Goal: Task Accomplishment & Management: Use online tool/utility

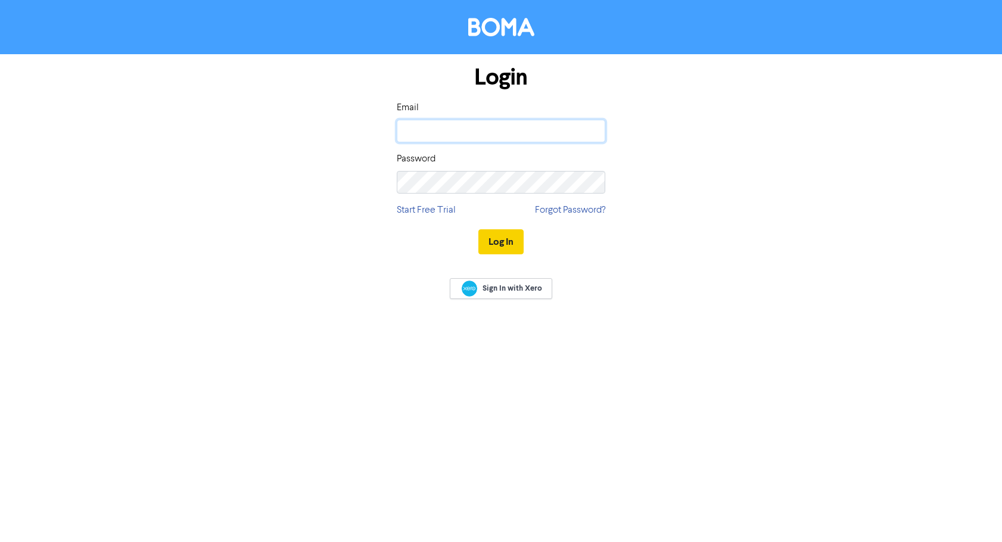
type input "[EMAIL_ADDRESS][DOMAIN_NAME]"
click at [504, 235] on button "Log In" at bounding box center [501, 241] width 45 height 25
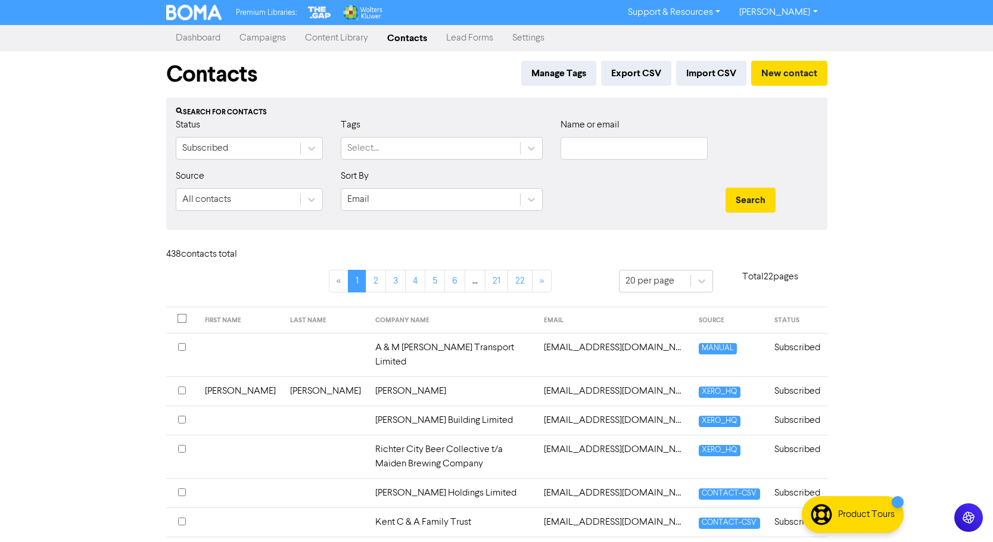
click at [274, 39] on link "Campaigns" at bounding box center [263, 38] width 66 height 24
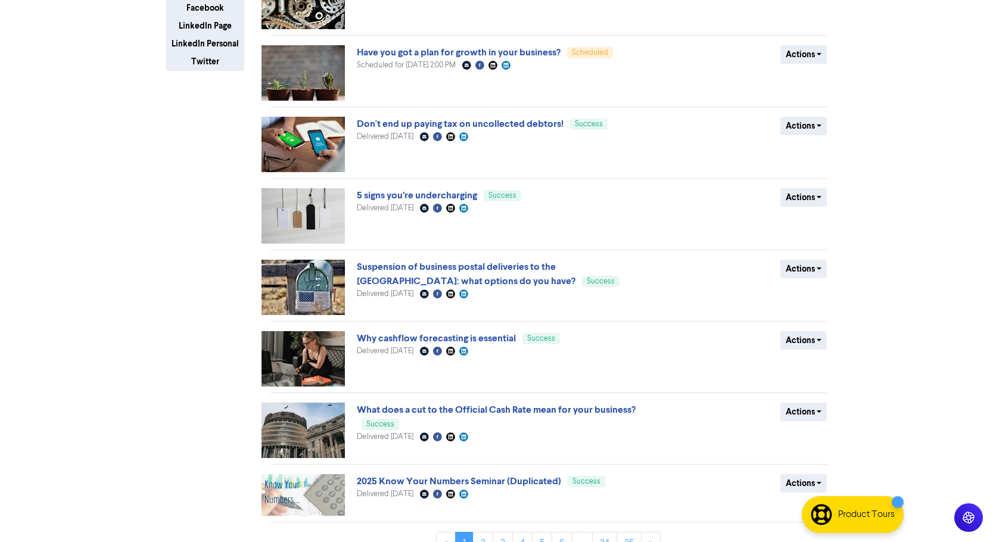
scroll to position [289, 0]
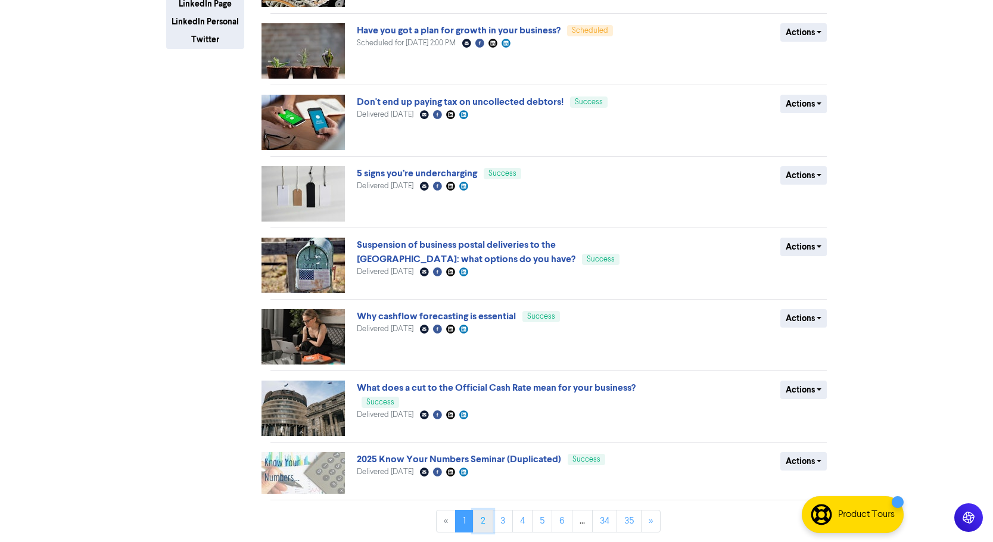
click at [486, 524] on link "2" at bounding box center [483, 521] width 20 height 23
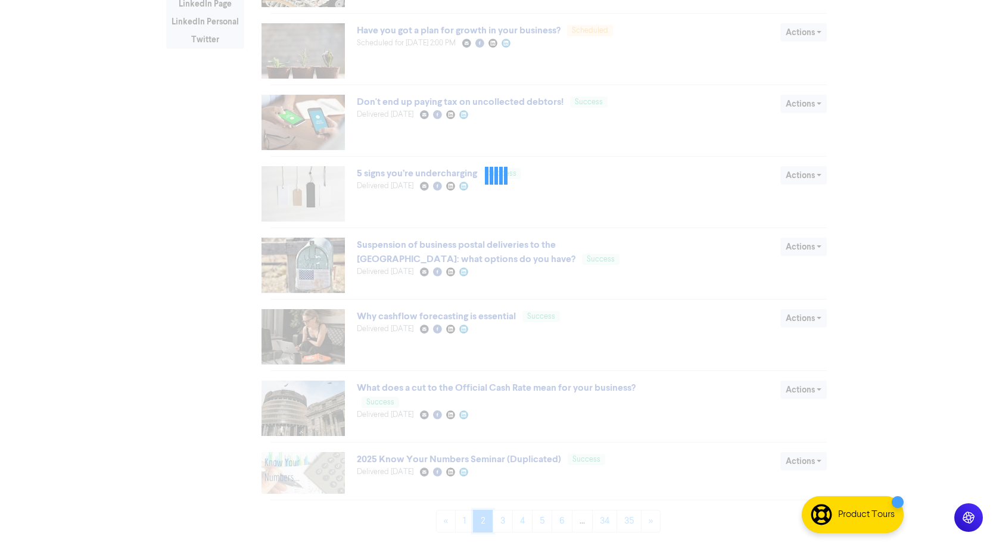
scroll to position [0, 0]
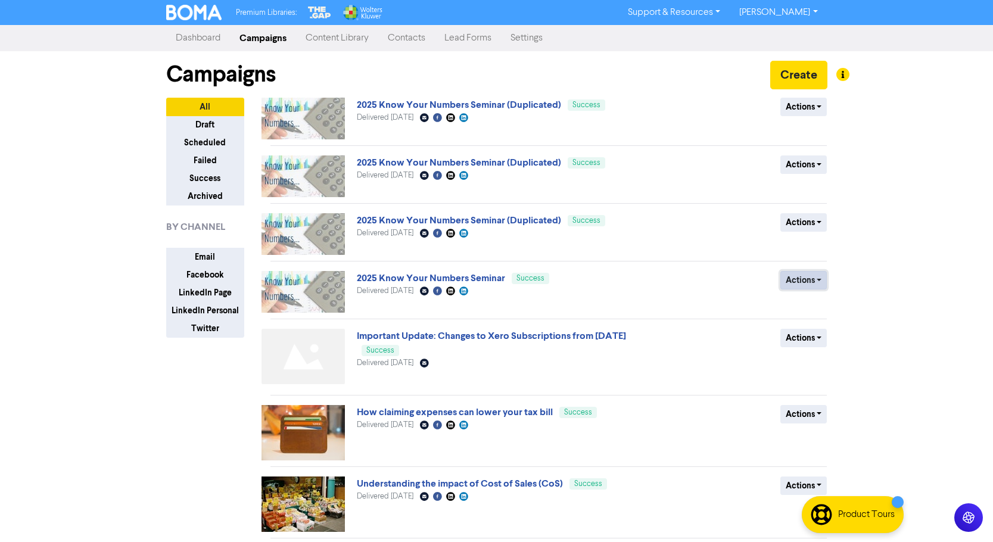
click at [823, 278] on button "Actions" at bounding box center [804, 280] width 47 height 18
click at [835, 302] on button "Duplicate" at bounding box center [828, 305] width 94 height 19
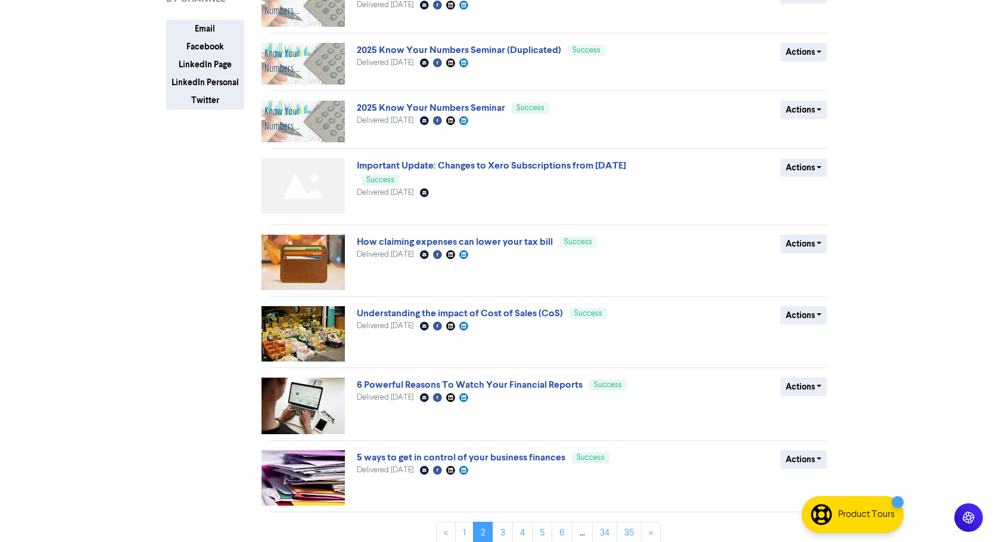
scroll to position [240, 0]
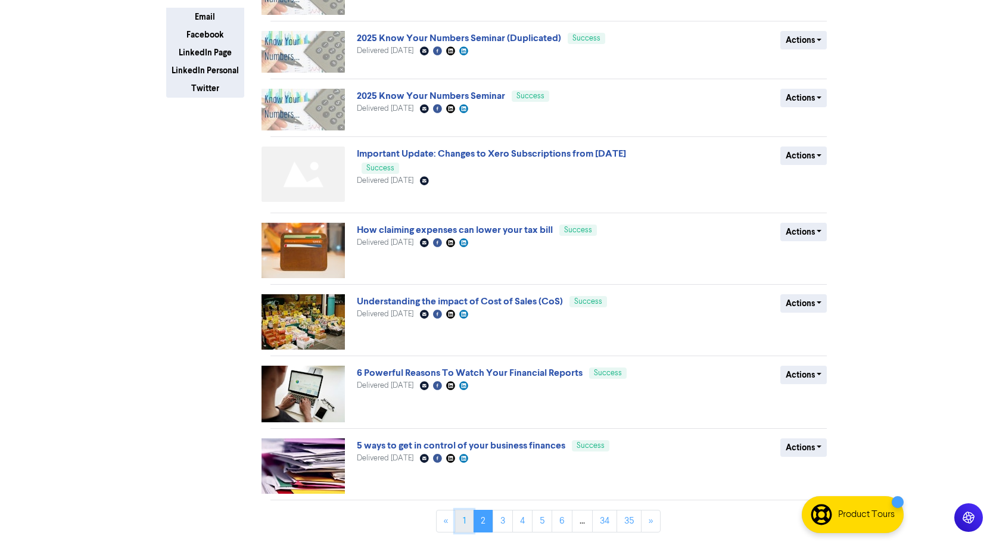
click at [465, 516] on link "1" at bounding box center [464, 521] width 18 height 23
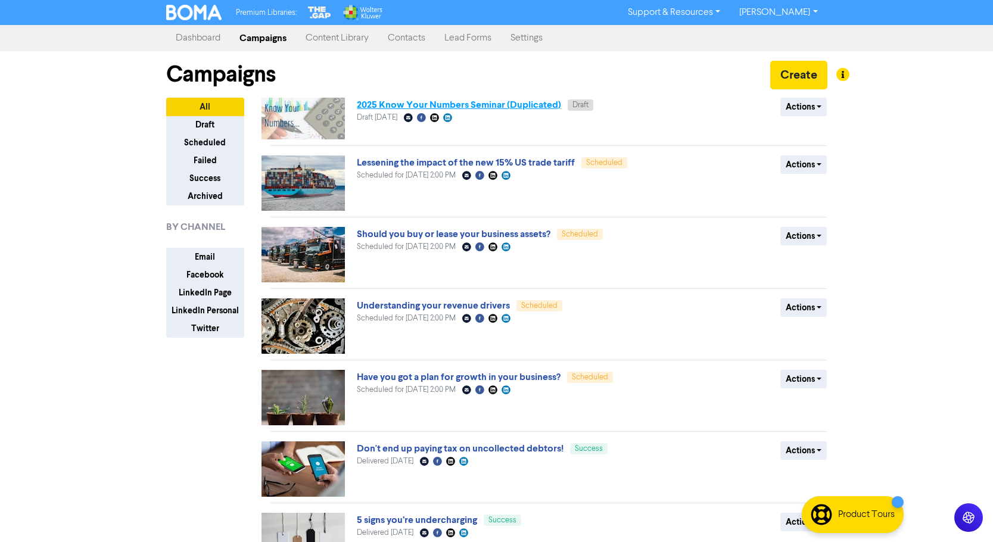
click at [506, 104] on link "2025 Know Your Numbers Seminar (Duplicated)" at bounding box center [459, 105] width 204 height 12
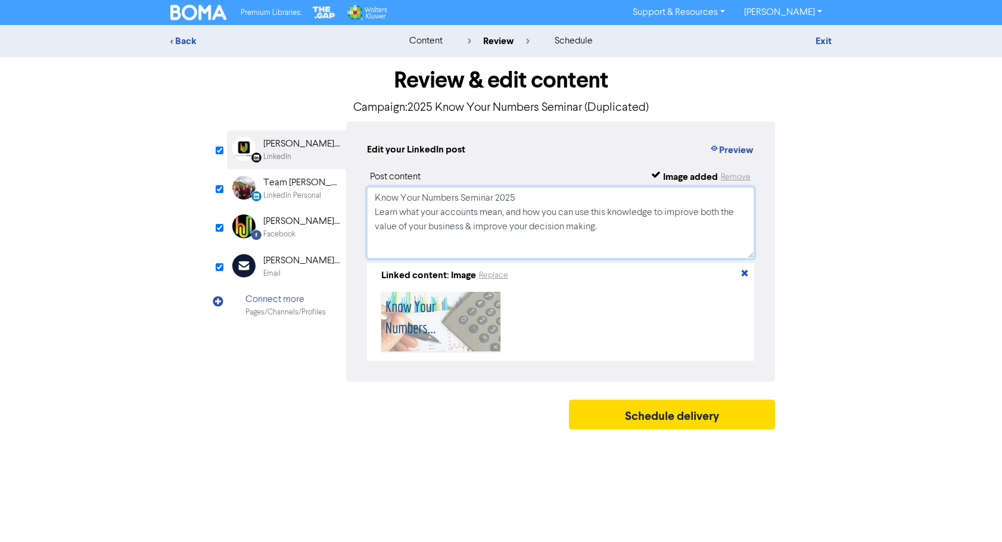
click at [529, 196] on textarea "Know Your Numbers Seminar 2025 Learn what your accounts mean, and how you can u…" at bounding box center [560, 223] width 387 height 72
type textarea "Know Your Numbers Seminar 2025. Last few days to register Learn what your accou…"
click at [293, 262] on div "[PERSON_NAME] [PERSON_NAME] Ltd" at bounding box center [301, 261] width 76 height 14
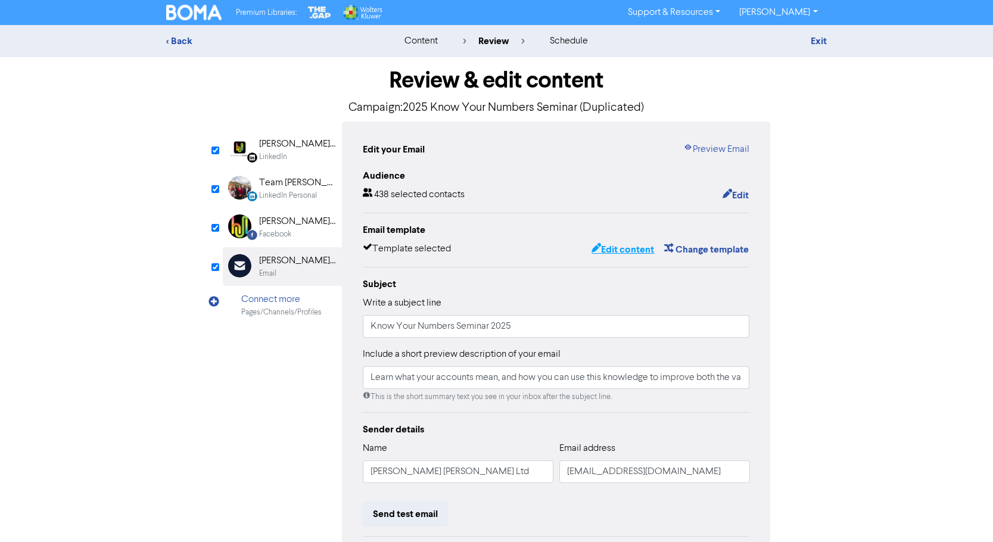
click at [644, 251] on button "Edit content" at bounding box center [623, 249] width 64 height 15
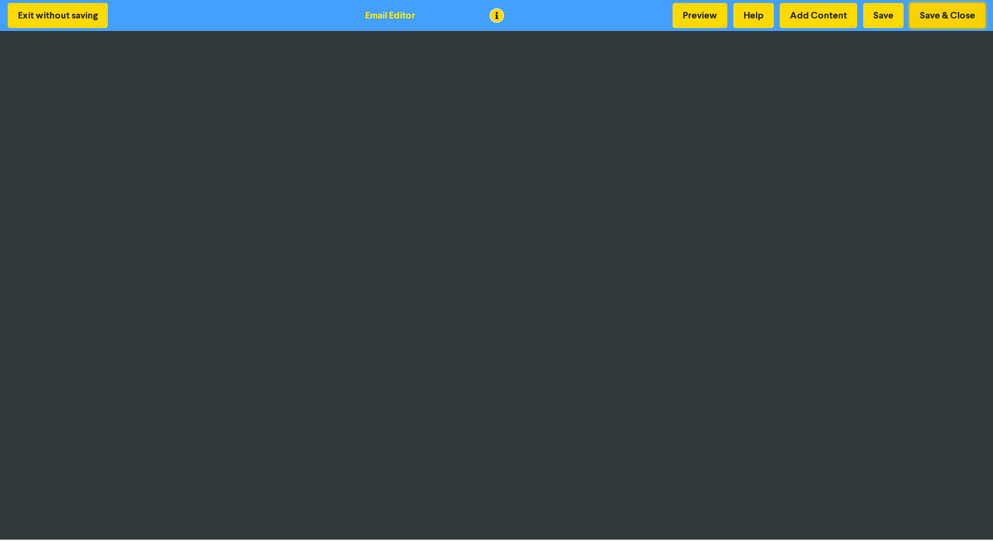
click at [942, 11] on button "Save & Close" at bounding box center [948, 15] width 76 height 25
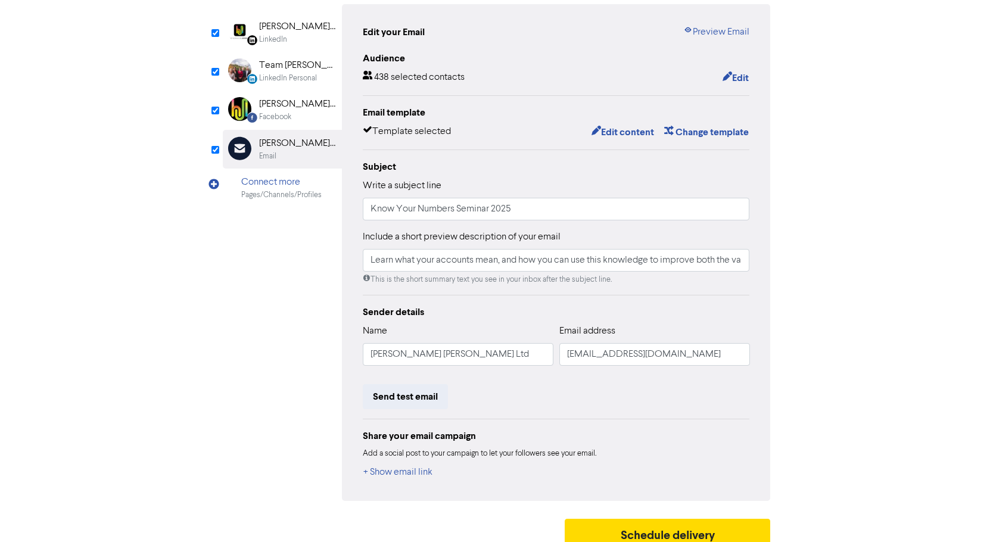
scroll to position [131, 0]
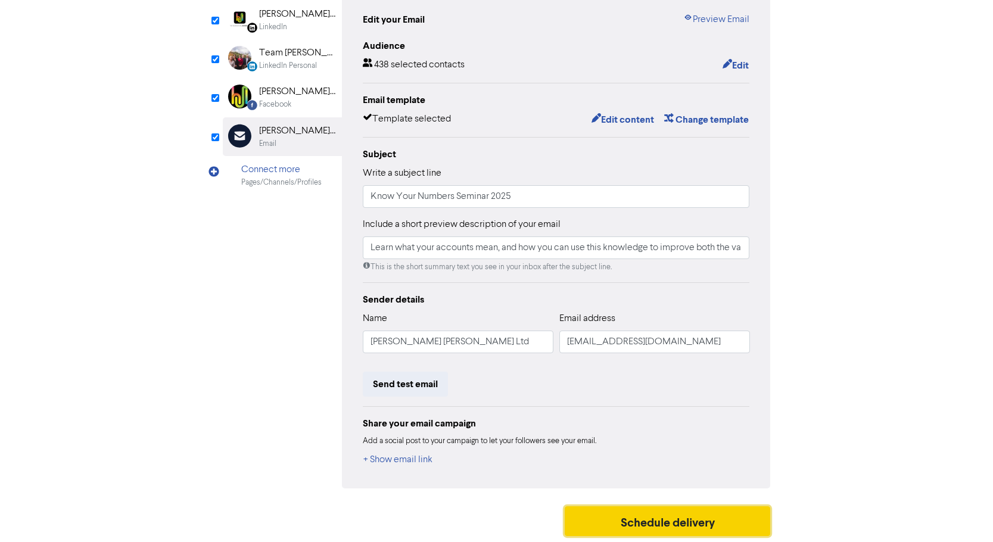
click at [679, 521] on button "Schedule delivery" at bounding box center [668, 522] width 206 height 30
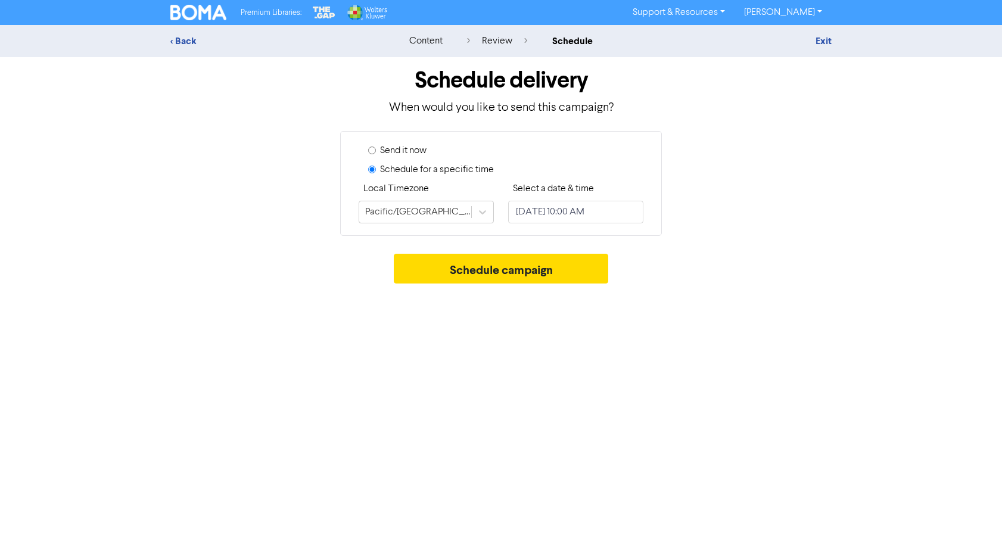
click at [373, 149] on input "Send it now" at bounding box center [372, 151] width 8 height 8
radio input "true"
radio input "false"
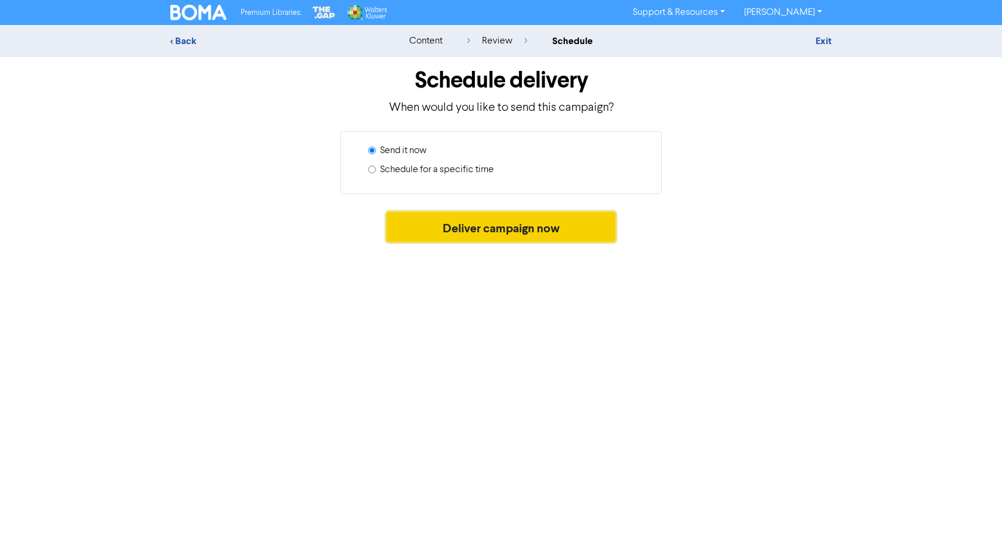
click at [498, 226] on button "Deliver campaign now" at bounding box center [501, 227] width 229 height 30
